Goal: Information Seeking & Learning: Learn about a topic

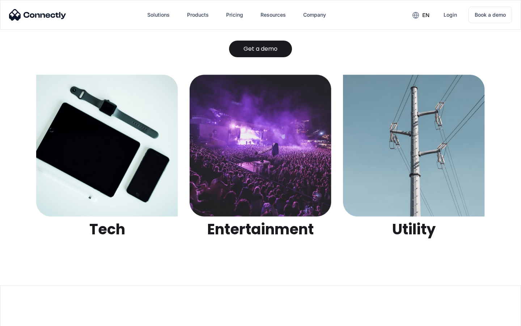
scroll to position [2283, 0]
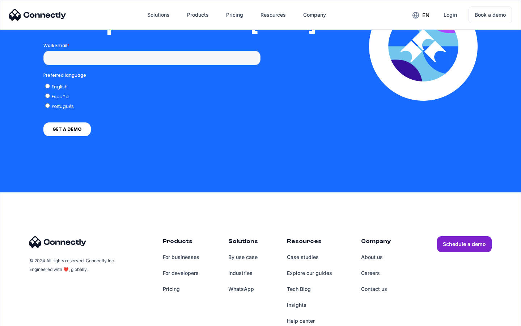
scroll to position [1479, 0]
